Goal: Submit feedback/report problem

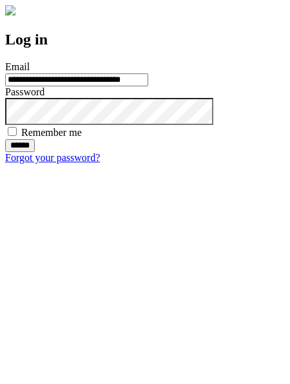
click at [35, 152] on input "******" at bounding box center [20, 145] width 30 height 13
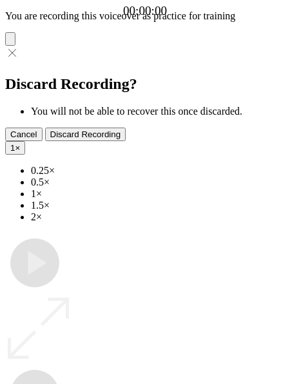
type input "**********"
